Goal: Participate in discussion

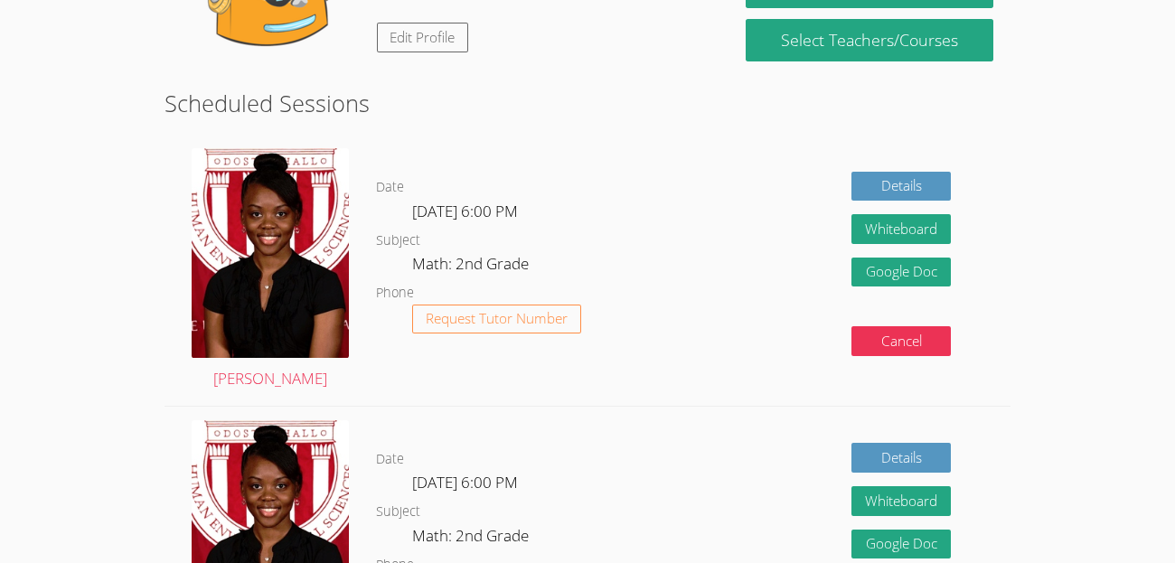
scroll to position [207, 0]
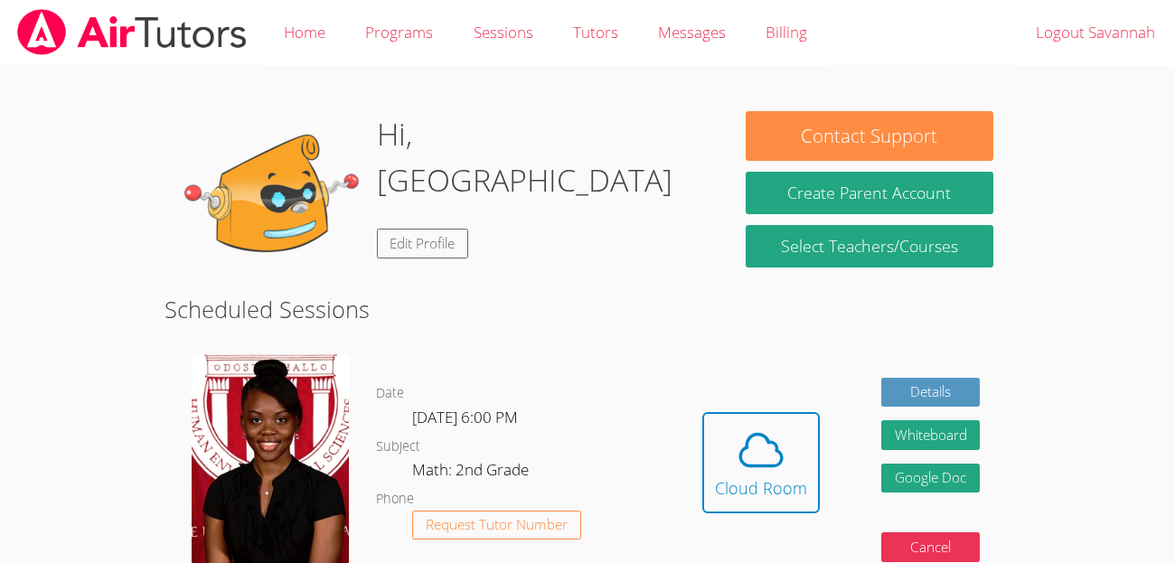
scroll to position [207, 0]
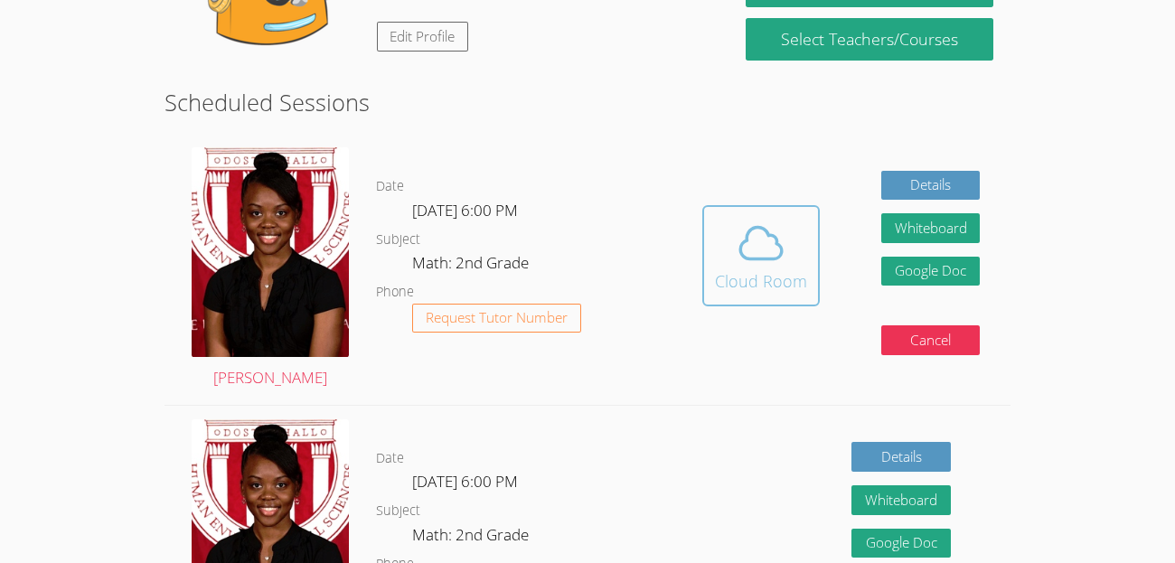
click at [736, 261] on icon at bounding box center [761, 243] width 51 height 51
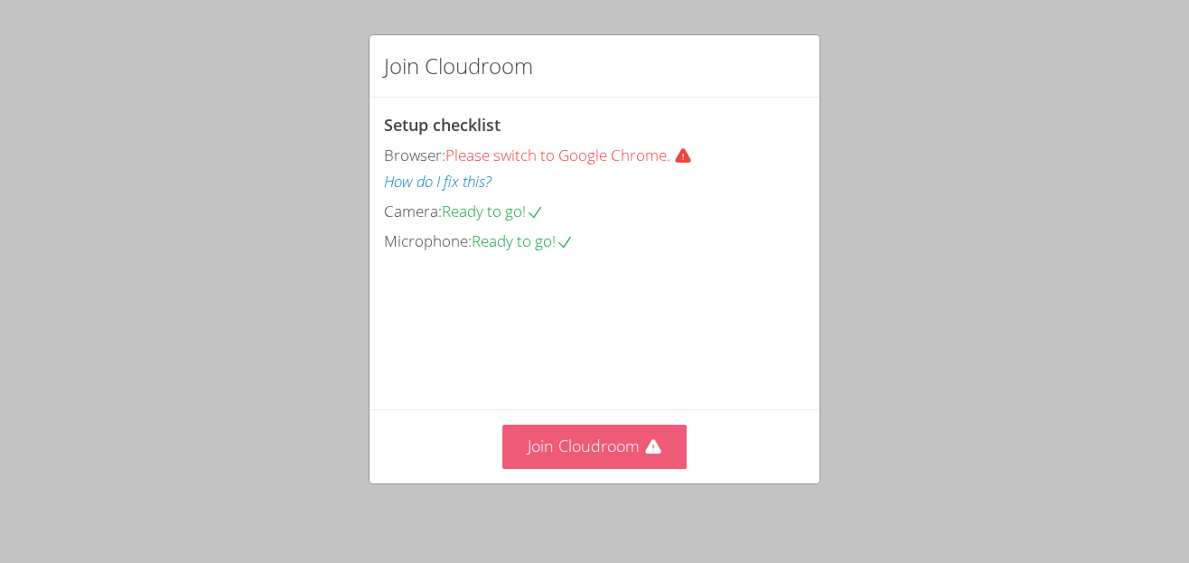
click at [602, 458] on button "Join Cloudroom" at bounding box center [594, 447] width 185 height 44
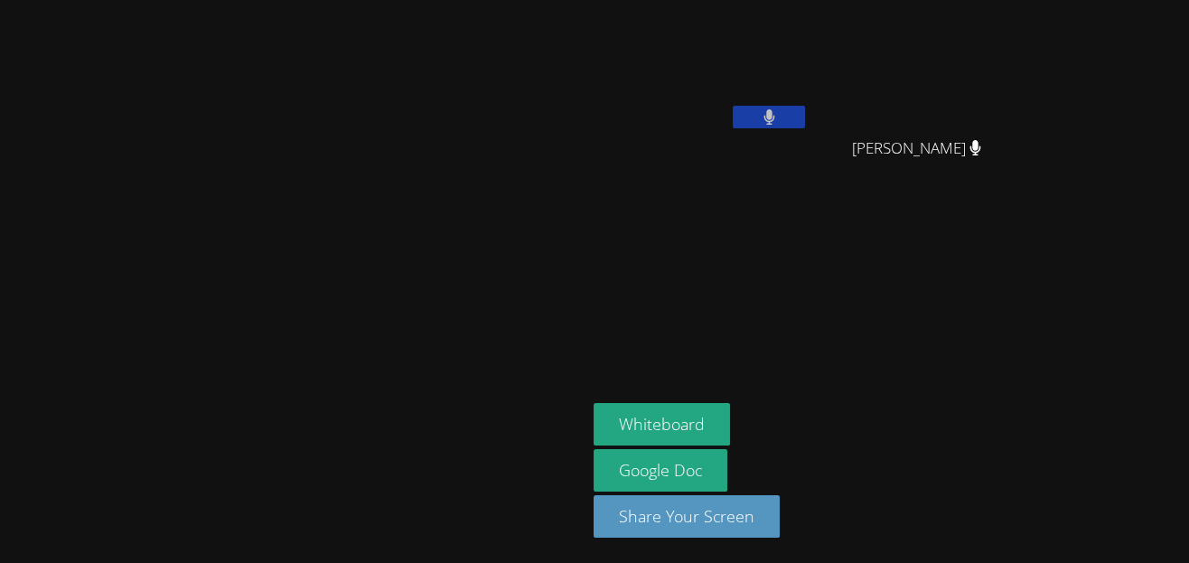
click at [429, 270] on video at bounding box center [293, 245] width 271 height 322
click at [809, 39] on video at bounding box center [701, 67] width 215 height 121
click at [809, 23] on video at bounding box center [701, 67] width 215 height 121
click at [807, 70] on video at bounding box center [701, 67] width 215 height 121
click at [905, 263] on aside "[PERSON_NAME] [PERSON_NAME] Canani [PERSON_NAME] Whiteboard Google Doc Share Yo…" at bounding box center [812, 281] width 452 height 563
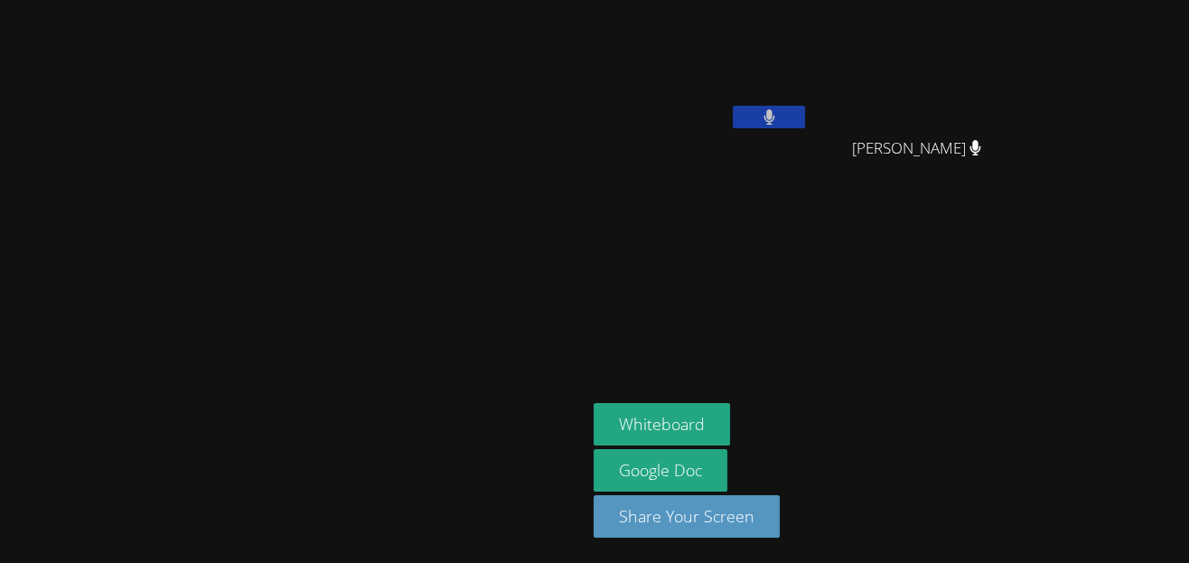
click at [824, 374] on aside "[PERSON_NAME] [PERSON_NAME] Canani [PERSON_NAME] Whiteboard Google Doc Share Yo…" at bounding box center [812, 281] width 452 height 563
click at [775, 109] on icon at bounding box center [770, 116] width 12 height 15
click at [779, 109] on icon at bounding box center [769, 116] width 19 height 15
click at [809, 25] on video at bounding box center [701, 67] width 215 height 121
click at [805, 110] on button at bounding box center [769, 117] width 72 height 23
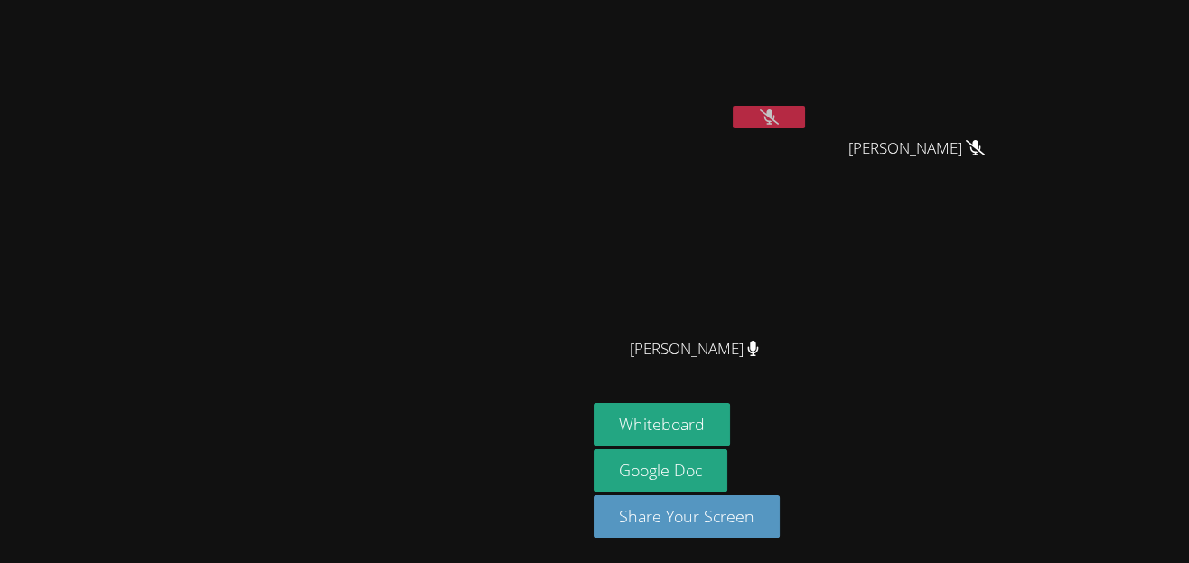
click at [374, 327] on video at bounding box center [293, 245] width 271 height 322
click at [779, 112] on icon at bounding box center [769, 116] width 19 height 15
drag, startPoint x: 914, startPoint y: 114, endPoint x: 900, endPoint y: 116, distance: 13.7
click at [805, 108] on button at bounding box center [769, 117] width 72 height 23
click at [805, 106] on button at bounding box center [769, 117] width 72 height 23
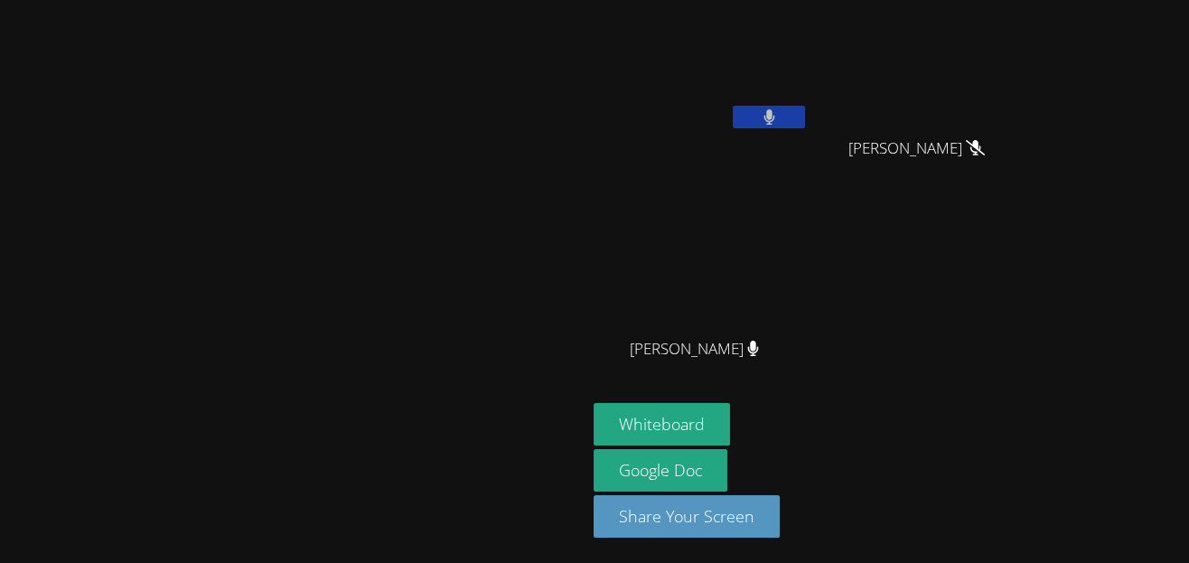
click at [805, 109] on button at bounding box center [769, 117] width 72 height 23
click at [805, 107] on button at bounding box center [769, 117] width 72 height 23
drag, startPoint x: 401, startPoint y: 321, endPoint x: 692, endPoint y: 214, distance: 309.9
click at [429, 214] on video at bounding box center [293, 245] width 271 height 322
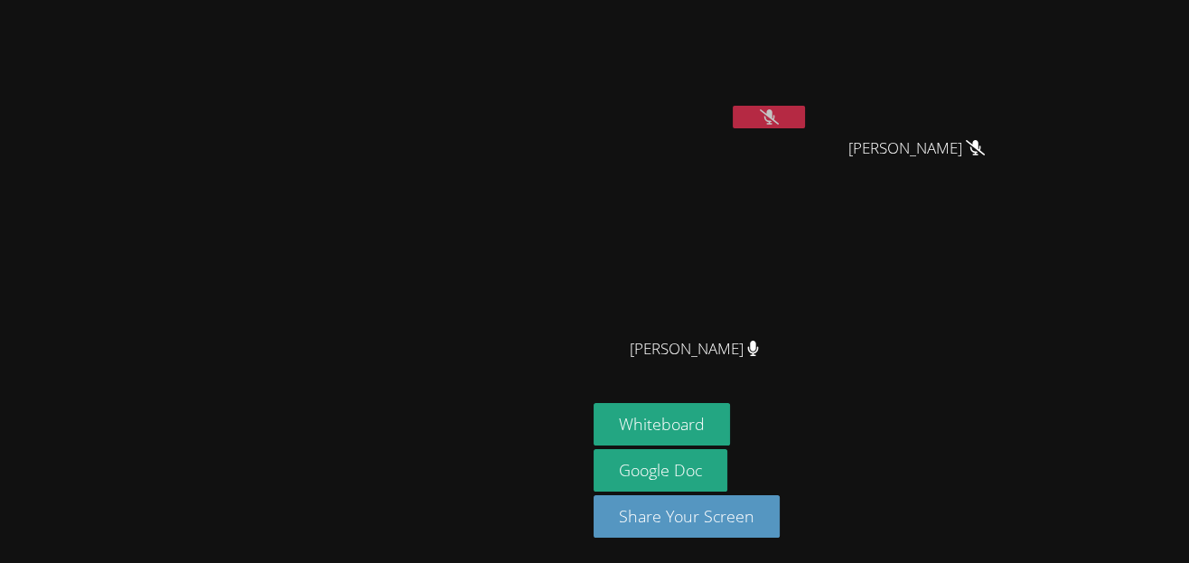
click at [429, 206] on video at bounding box center [293, 245] width 271 height 322
click at [429, 209] on video at bounding box center [293, 245] width 271 height 322
click at [429, 210] on video at bounding box center [293, 245] width 271 height 322
click at [429, 211] on video at bounding box center [293, 245] width 271 height 322
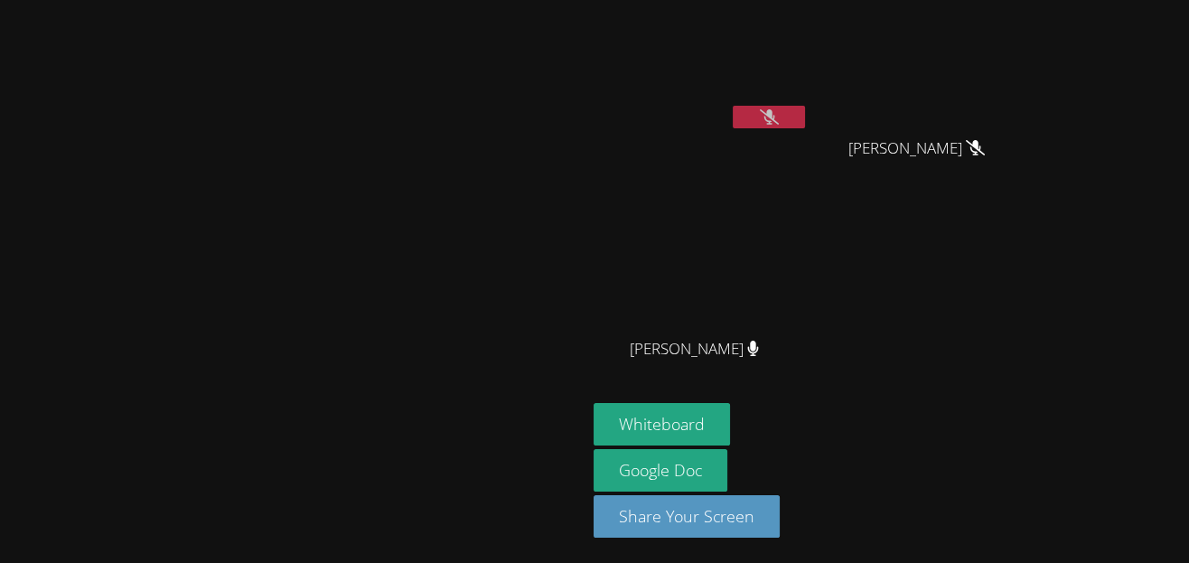
click at [429, 212] on video at bounding box center [293, 245] width 271 height 322
click at [429, 209] on video at bounding box center [293, 245] width 271 height 322
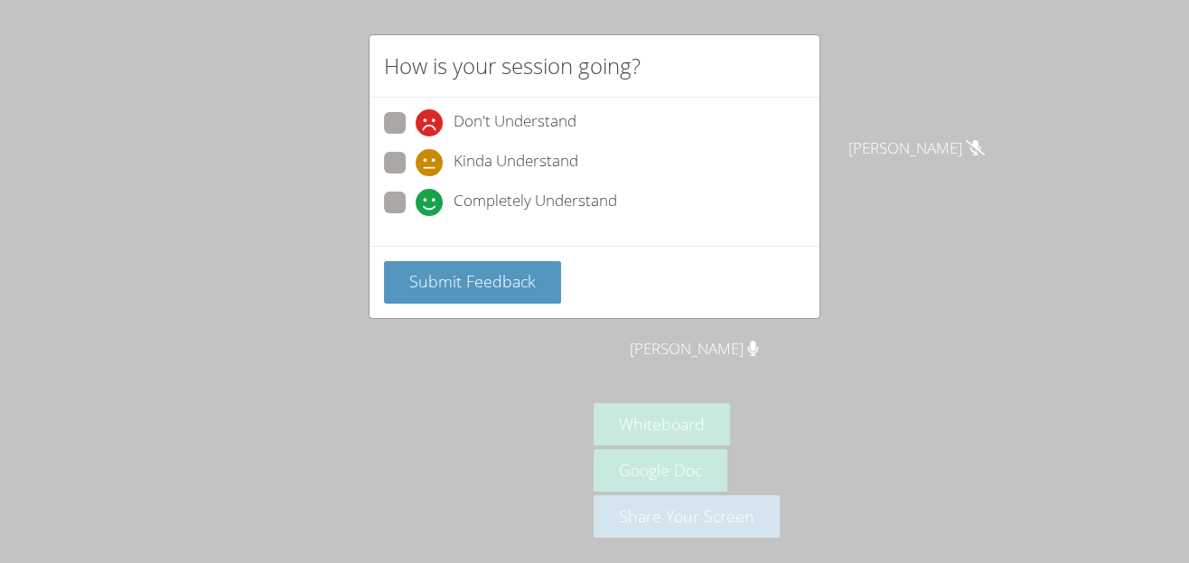
drag, startPoint x: 697, startPoint y: 209, endPoint x: 333, endPoint y: 187, distance: 363.9
click at [317, 191] on body "[PERSON_NAME] [PERSON_NAME] [PERSON_NAME] [PERSON_NAME] Whiteboard Google Doc S…" at bounding box center [594, 281] width 1189 height 563
click at [416, 216] on span at bounding box center [416, 216] width 0 height 0
click at [416, 192] on input "Completely Understand" at bounding box center [423, 199] width 15 height 15
radio input "true"
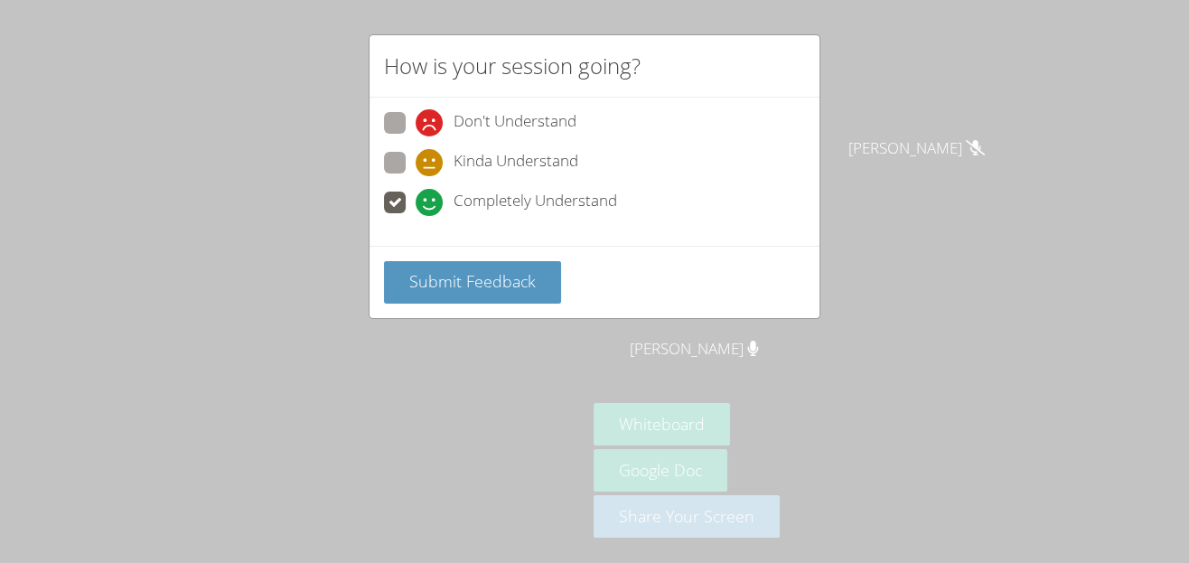
click at [393, 184] on div "Don't Understand Kinda Understand Completely Understand" at bounding box center [594, 168] width 421 height 112
click at [491, 275] on span "Submit Feedback" at bounding box center [472, 281] width 127 height 22
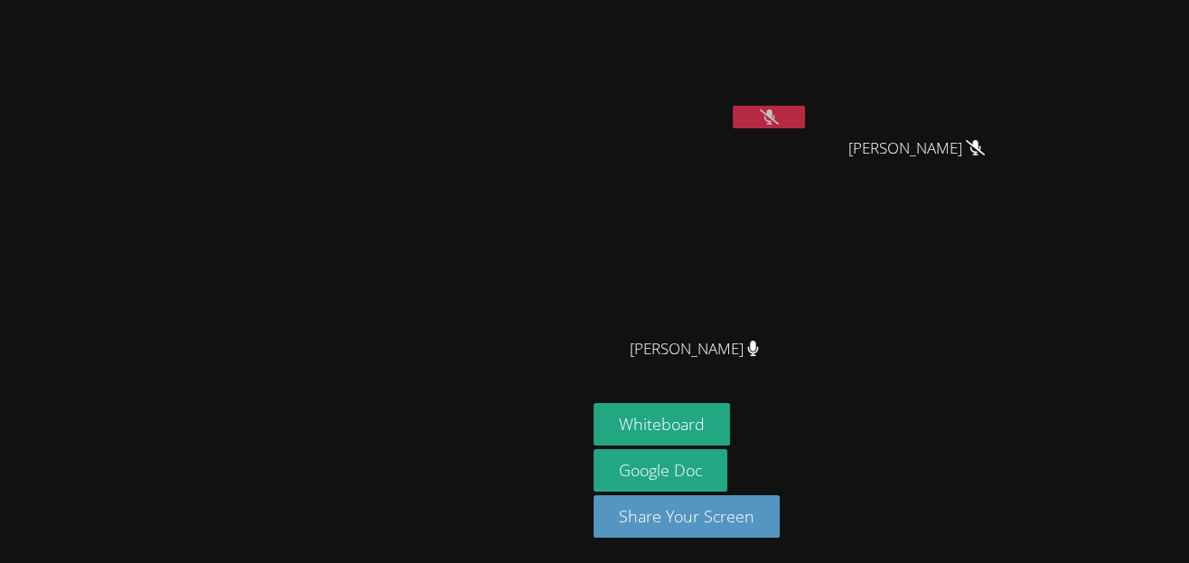
click at [158, 268] on video at bounding box center [293, 245] width 271 height 322
click at [158, 278] on video at bounding box center [293, 245] width 271 height 322
click at [158, 144] on video at bounding box center [293, 245] width 271 height 322
drag, startPoint x: 547, startPoint y: 222, endPoint x: 500, endPoint y: 245, distance: 52.1
click at [429, 245] on video at bounding box center [293, 245] width 271 height 322
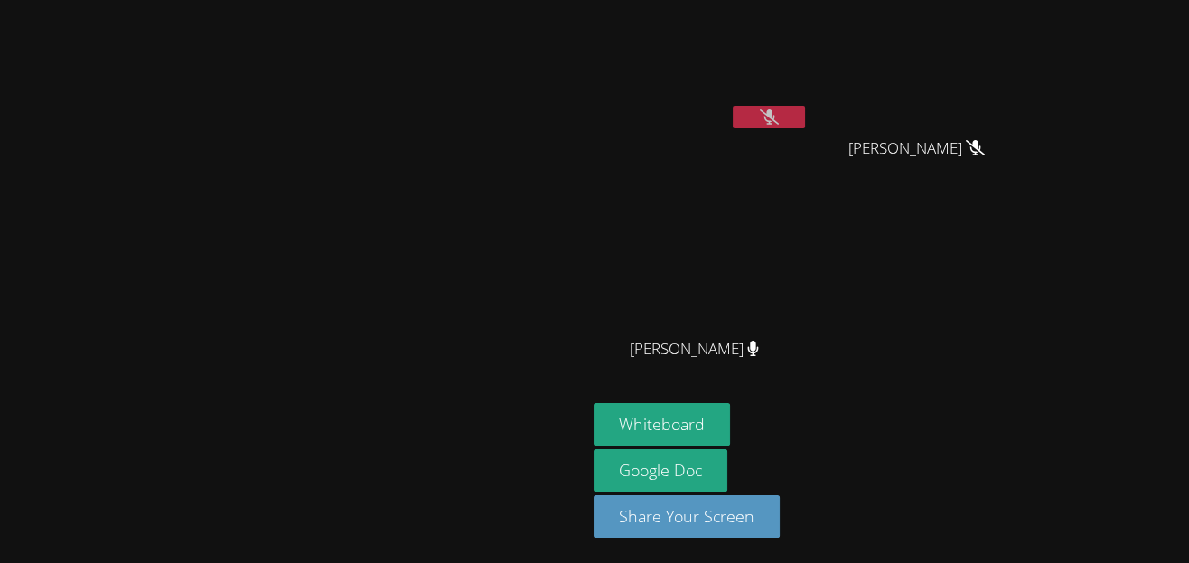
drag, startPoint x: 544, startPoint y: 273, endPoint x: 318, endPoint y: 438, distance: 280.0
click at [318, 406] on video at bounding box center [293, 245] width 271 height 322
drag, startPoint x: 486, startPoint y: 267, endPoint x: 406, endPoint y: 239, distance: 85.5
click at [406, 239] on video at bounding box center [293, 245] width 271 height 322
click at [809, 98] on video at bounding box center [701, 67] width 215 height 121
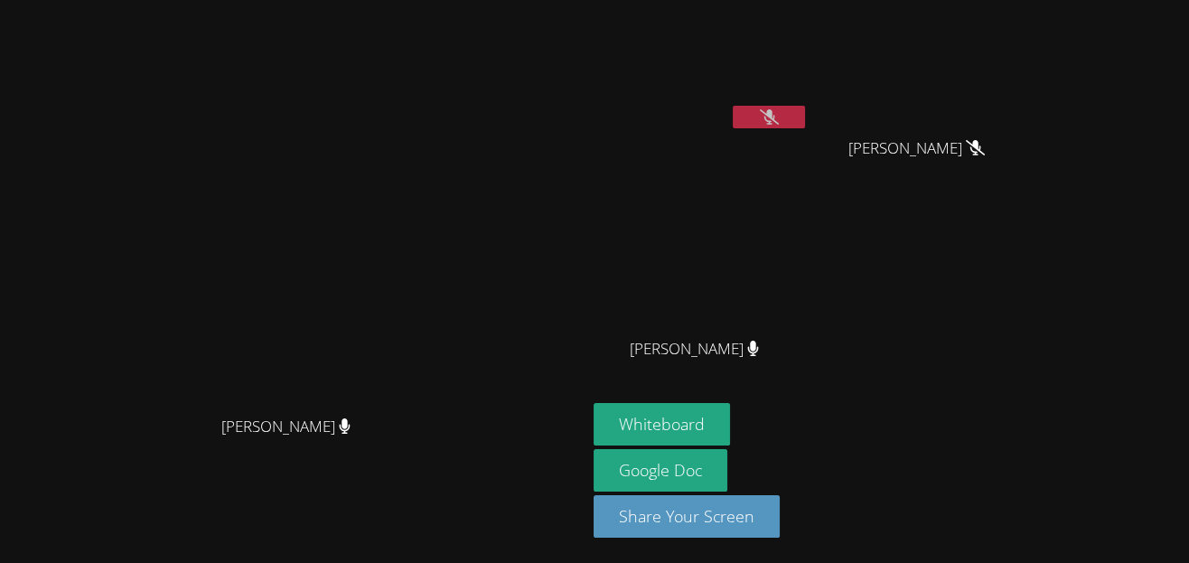
click at [805, 108] on button at bounding box center [769, 117] width 72 height 23
click at [805, 106] on button at bounding box center [769, 117] width 72 height 23
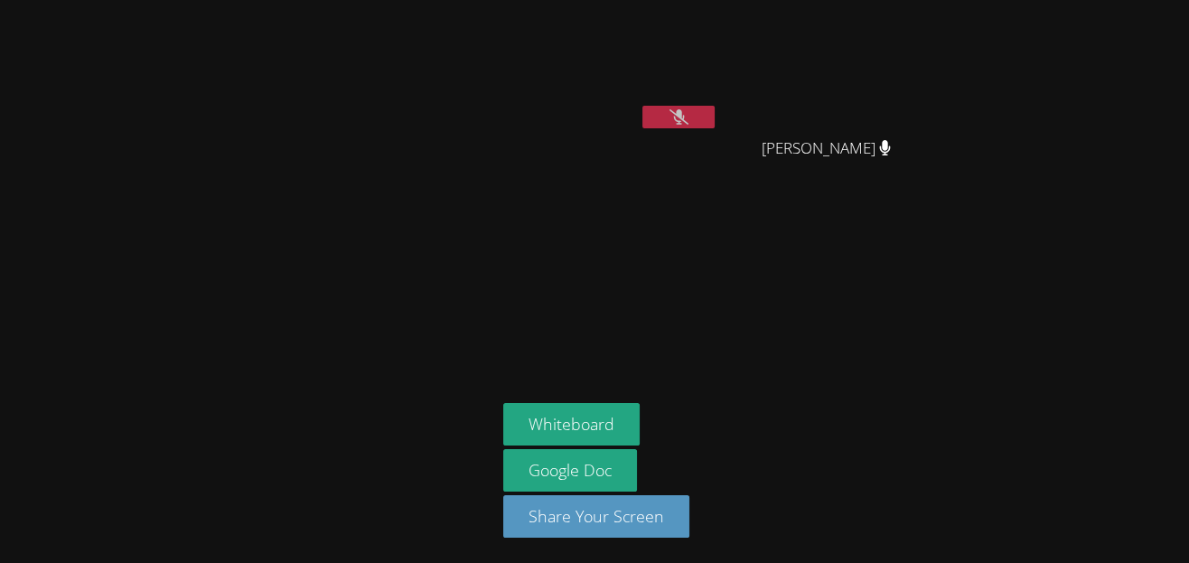
click at [680, 110] on icon at bounding box center [679, 116] width 19 height 15
